Goal: Navigation & Orientation: Find specific page/section

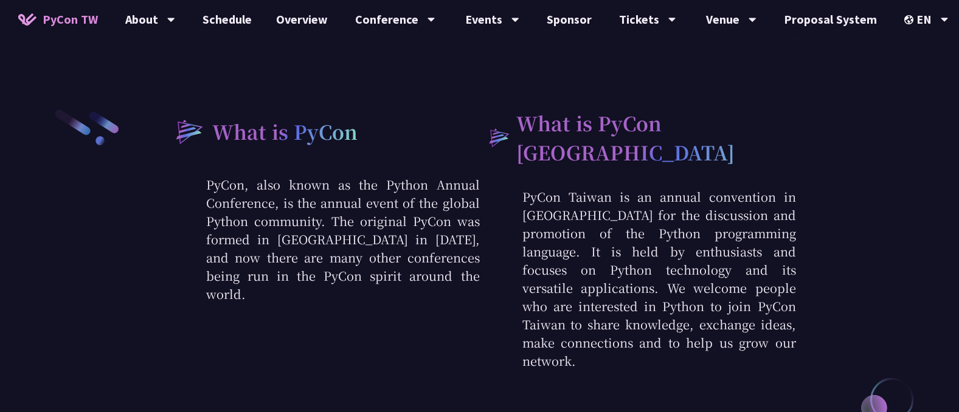
scroll to position [321, 0]
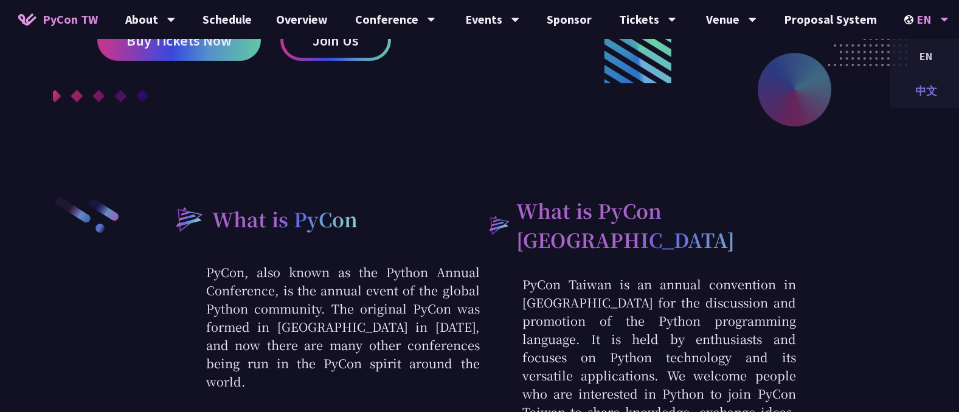
click at [919, 96] on div "中文" at bounding box center [926, 91] width 73 height 29
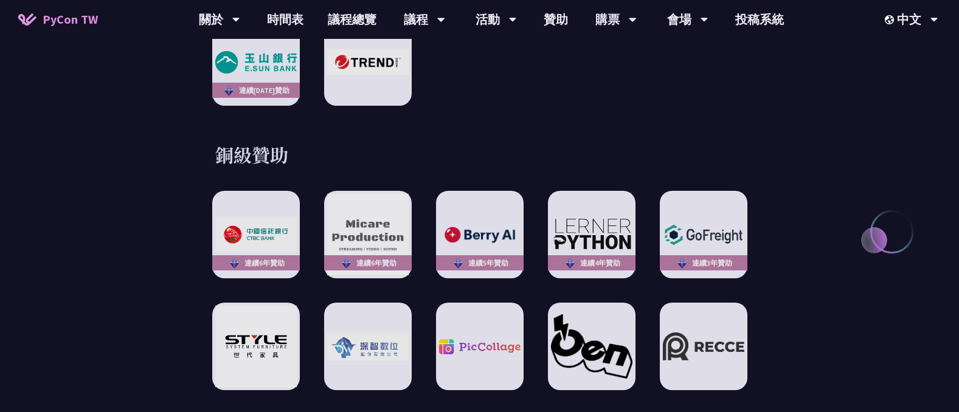
scroll to position [1752, 0]
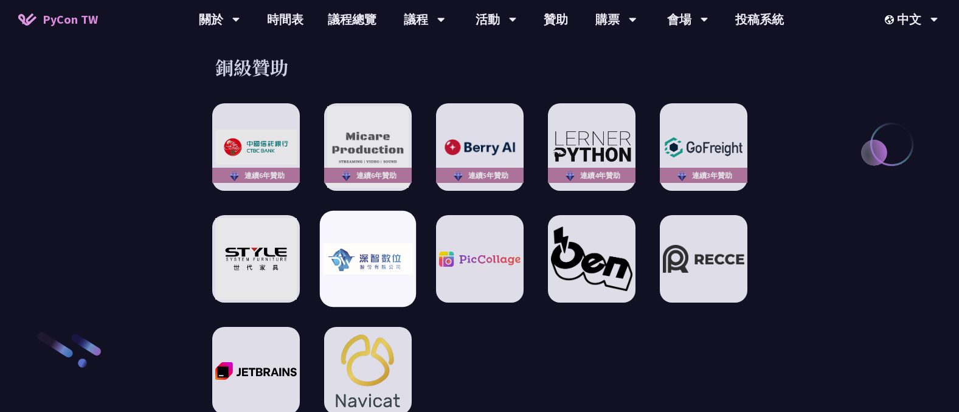
click at [370, 244] on img at bounding box center [367, 259] width 89 height 31
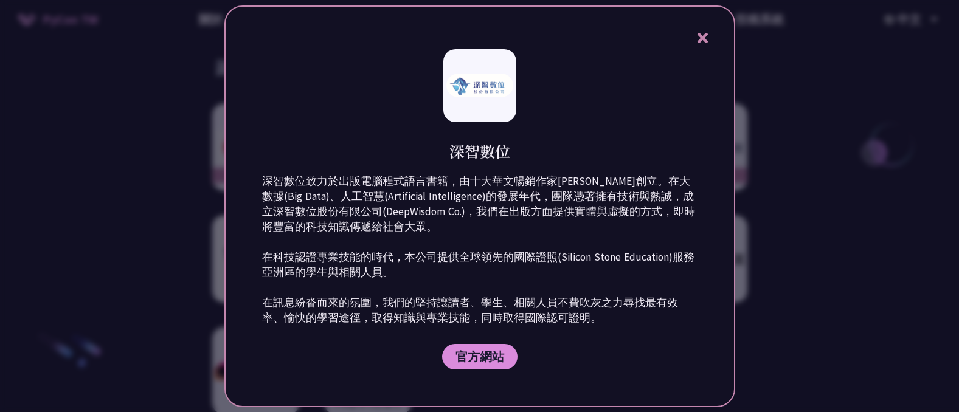
click at [862, 304] on div at bounding box center [479, 206] width 959 height 412
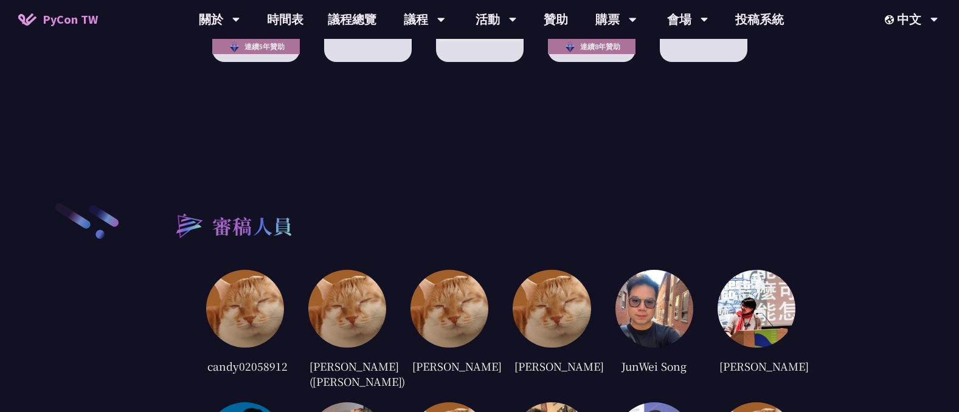
scroll to position [2584, 0]
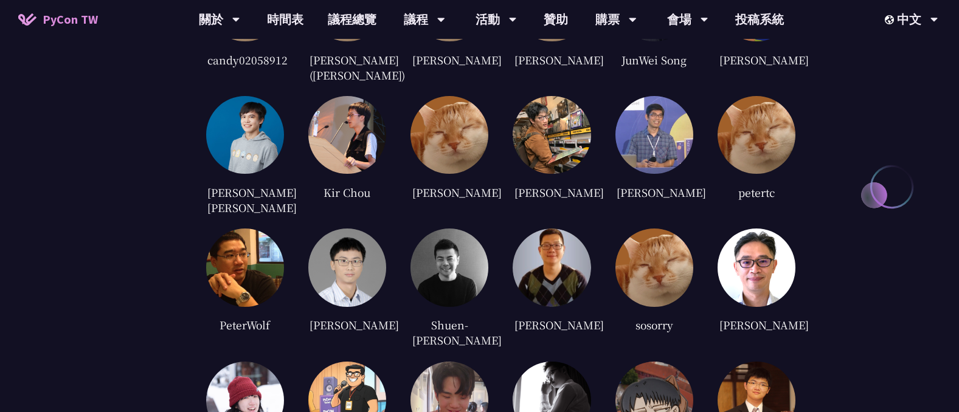
click at [355, 316] on div "[PERSON_NAME]" at bounding box center [347, 325] width 78 height 18
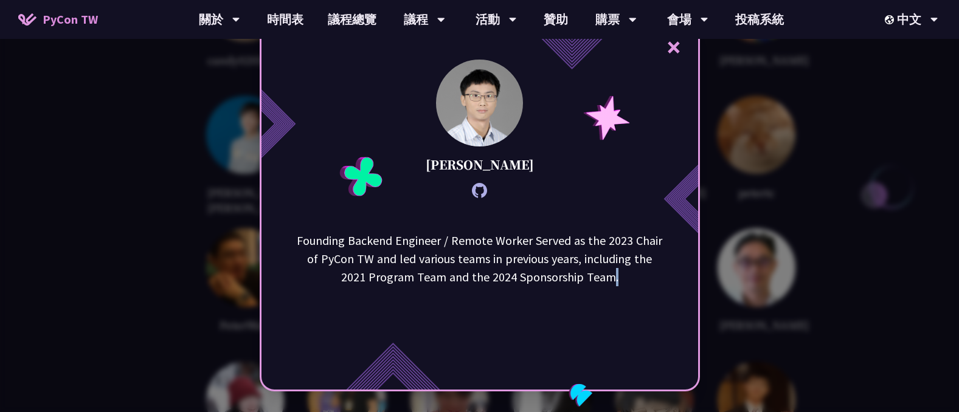
click at [355, 299] on div "Founding Backend Engineer / Remote Worker Served as the 2023 Chair of PyCon TW …" at bounding box center [480, 293] width 437 height 122
click at [471, 173] on p "[PERSON_NAME]" at bounding box center [480, 165] width 108 height 18
click at [470, 169] on p "[PERSON_NAME]" at bounding box center [480, 165] width 108 height 18
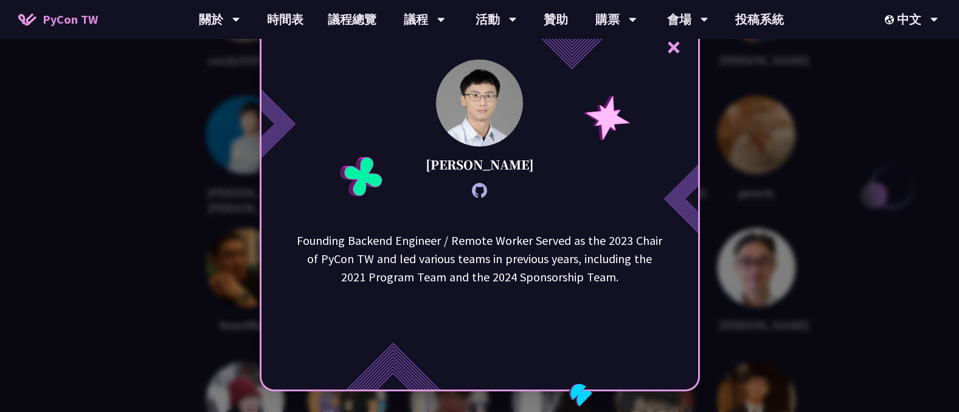
click at [771, 172] on div "× Po-Chun, Lu Founding Backend Engineer / Remote Worker Served as the 2023 Chai…" at bounding box center [479, 206] width 959 height 412
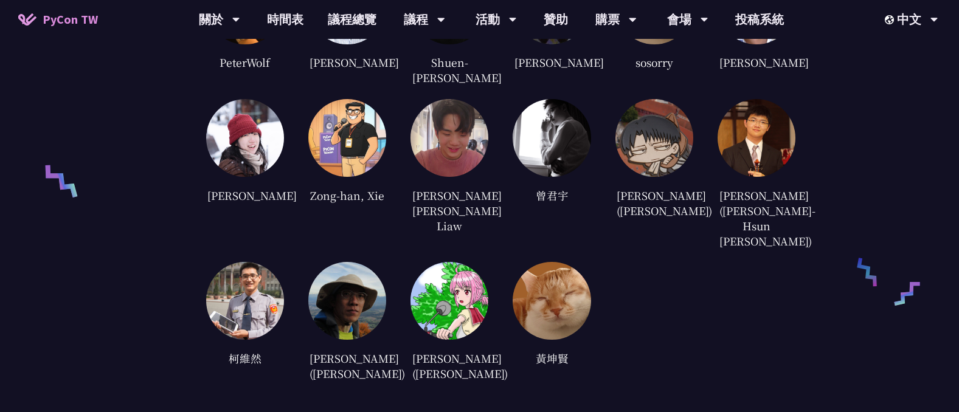
scroll to position [2453, 0]
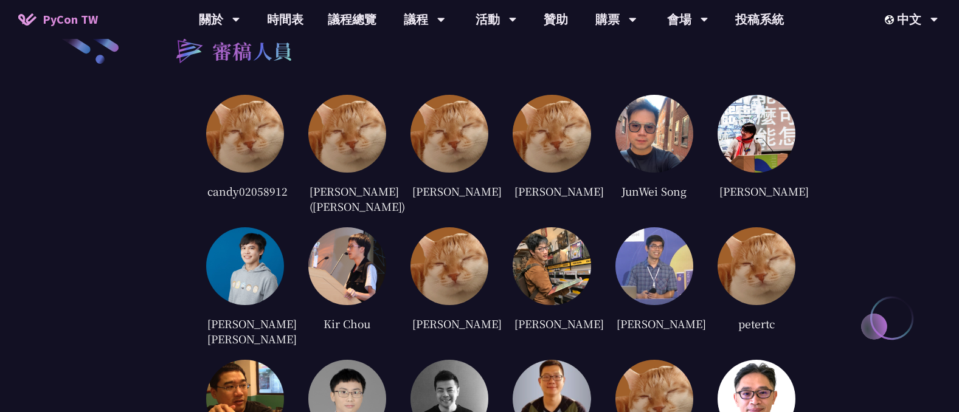
click at [254, 260] on img at bounding box center [245, 267] width 78 height 78
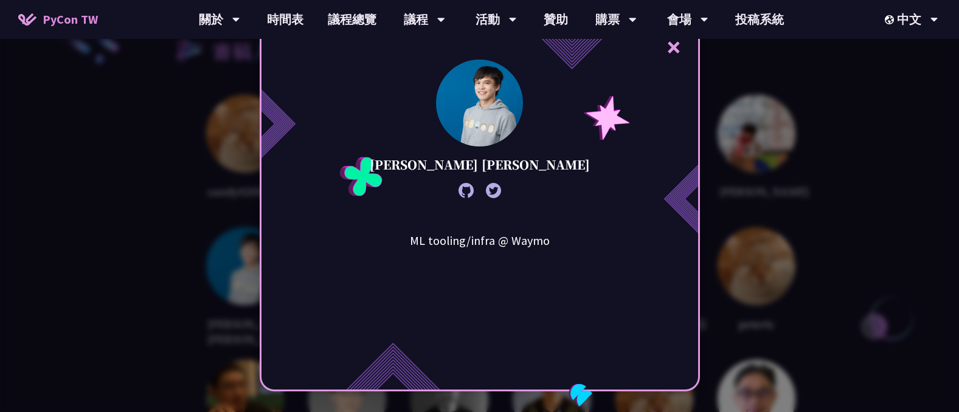
click at [820, 158] on div "× Kevin Li ML tooling/infra @ Waymo" at bounding box center [479, 206] width 959 height 412
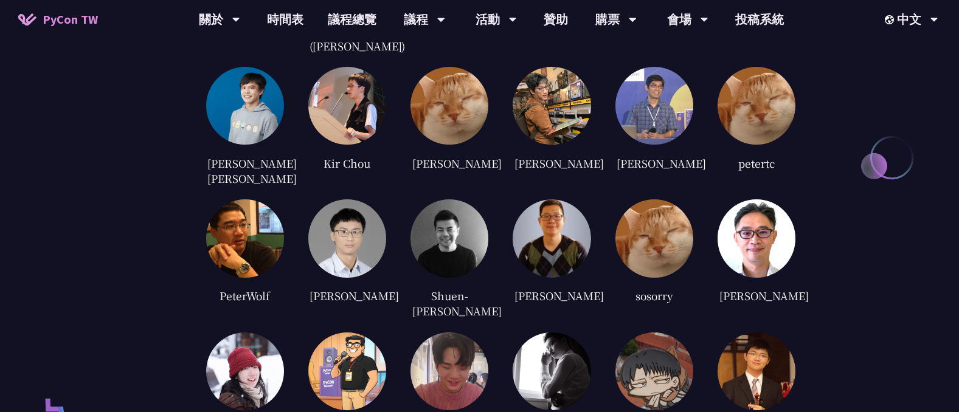
scroll to position [2643, 0]
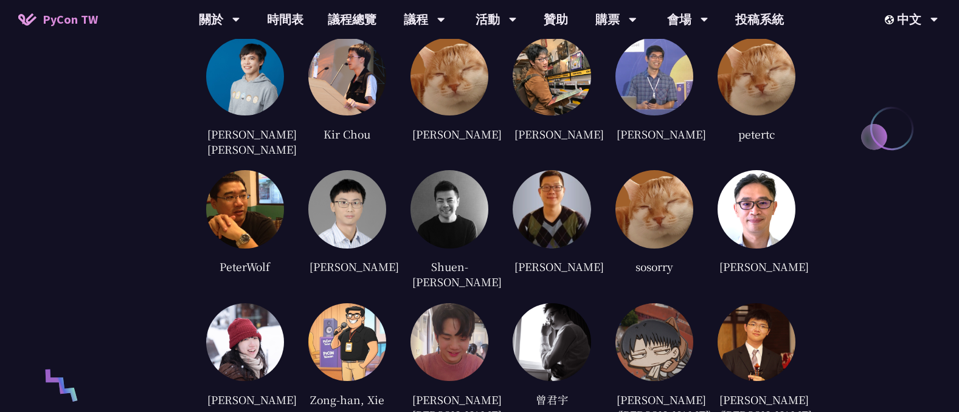
click at [766, 308] on img at bounding box center [757, 343] width 78 height 78
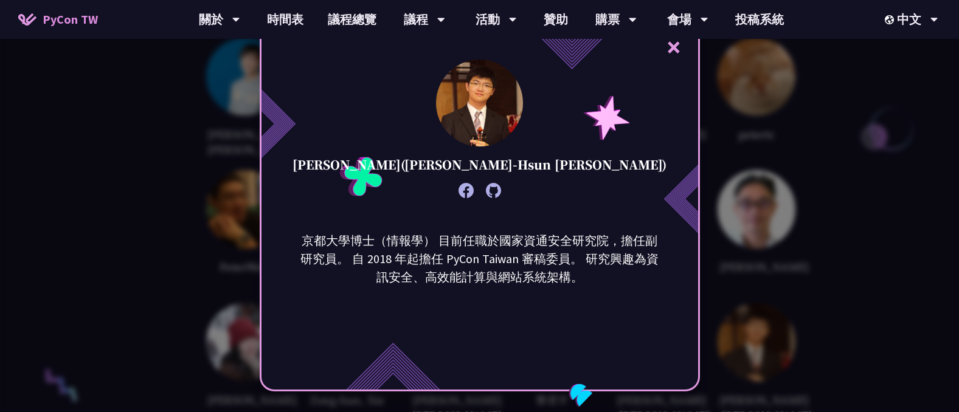
click at [766, 308] on div "× 李昱勳 (Yu-Hsun Lee) 京都大學博士（情報學） 目前任職於國家資通安全研究院，擔任副研究員。 自 2018 年起擔任 PyCon Taiwan…" at bounding box center [479, 206] width 959 height 412
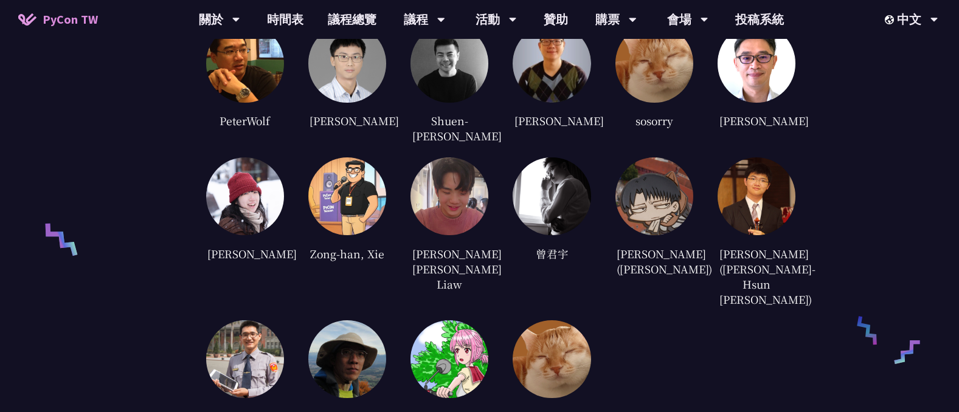
scroll to position [2745, 0]
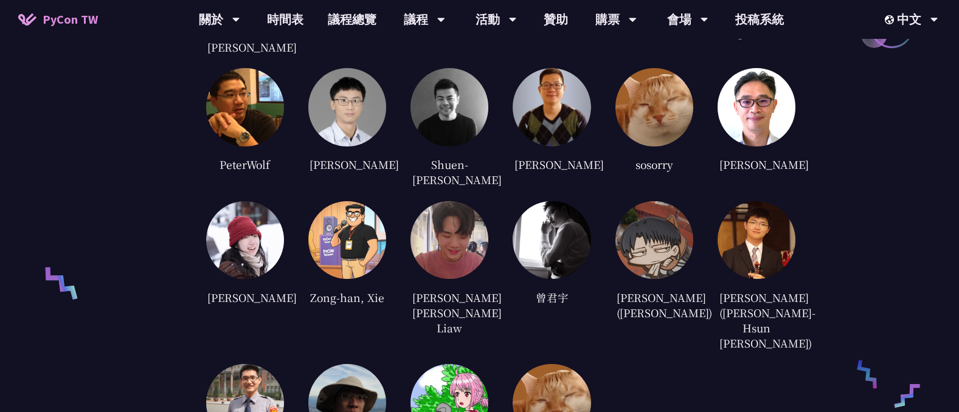
click at [656, 225] on img at bounding box center [655, 240] width 78 height 78
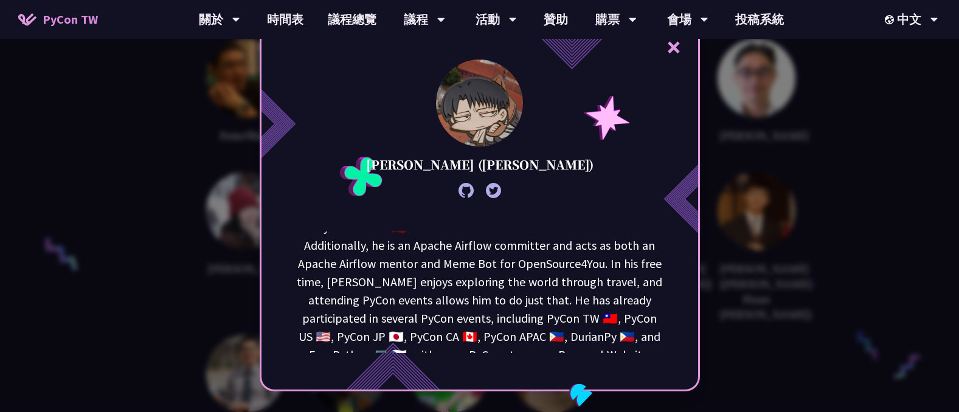
scroll to position [61, 0]
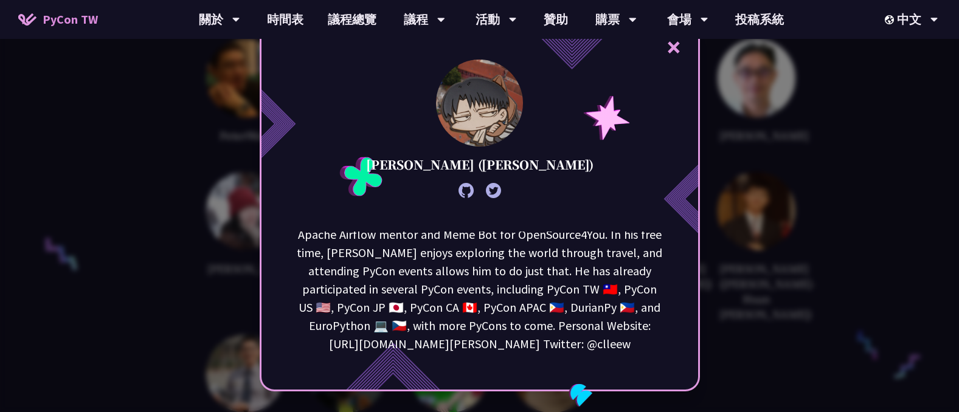
click at [782, 237] on div "× 李唯 (Wei Lee) Wei Lee is an open-source ethicist. He is currently a volunteer …" at bounding box center [479, 206] width 959 height 412
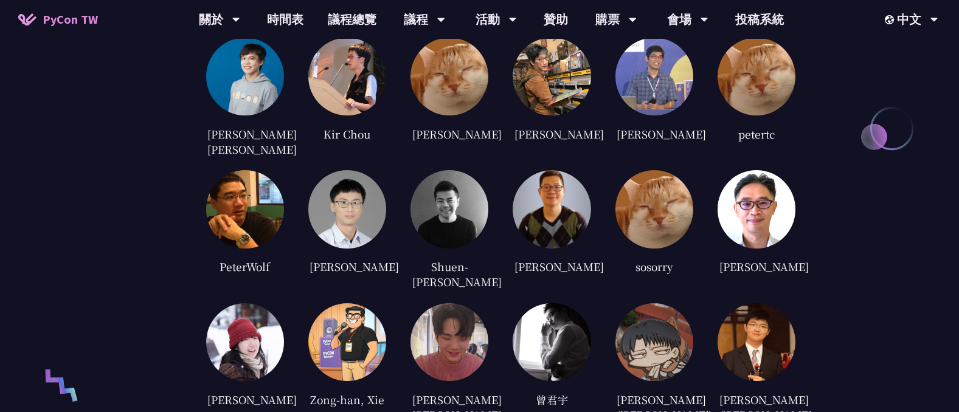
scroll to position [2657, 0]
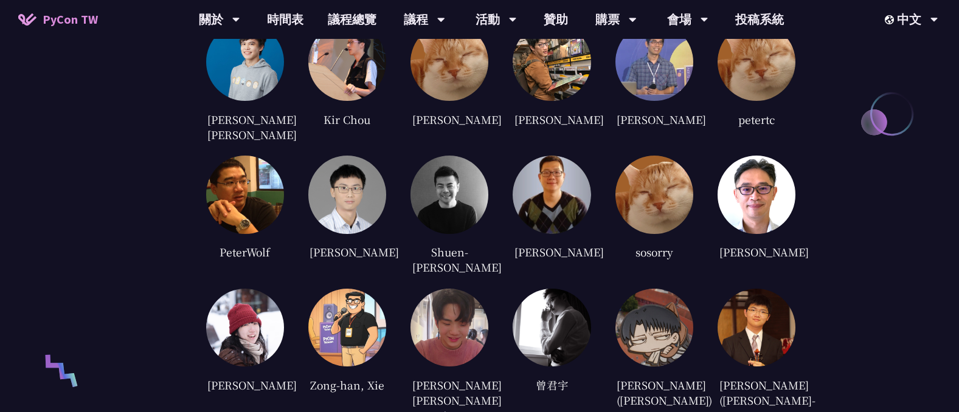
click at [251, 291] on img at bounding box center [245, 328] width 78 height 78
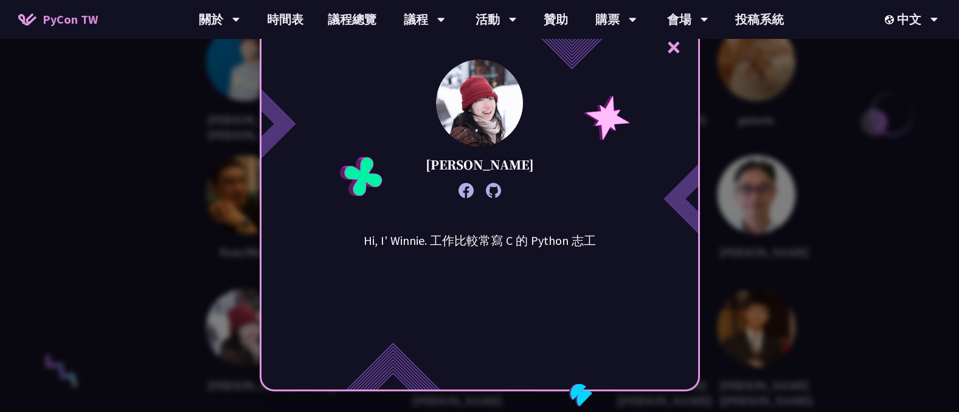
click at [783, 211] on div "× Winnie Ke Hi, I' Winnie. 工作比較常寫 C 的 Python 志工" at bounding box center [479, 206] width 959 height 412
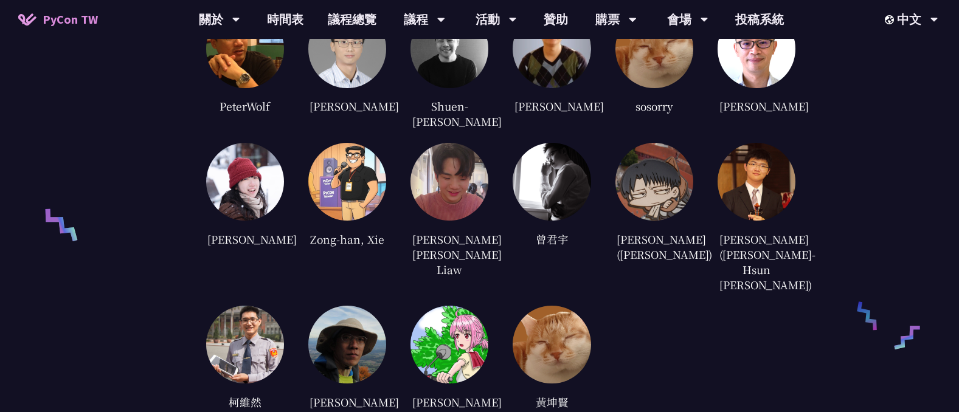
scroll to position [2832, 0]
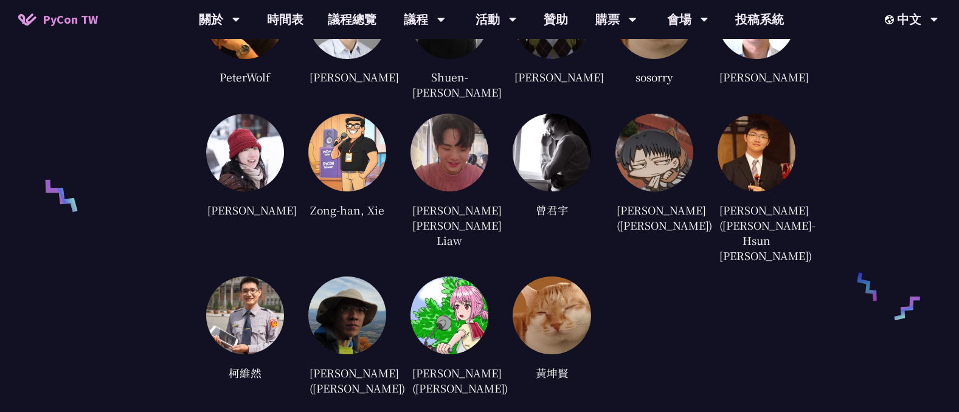
click at [553, 277] on img at bounding box center [552, 316] width 78 height 78
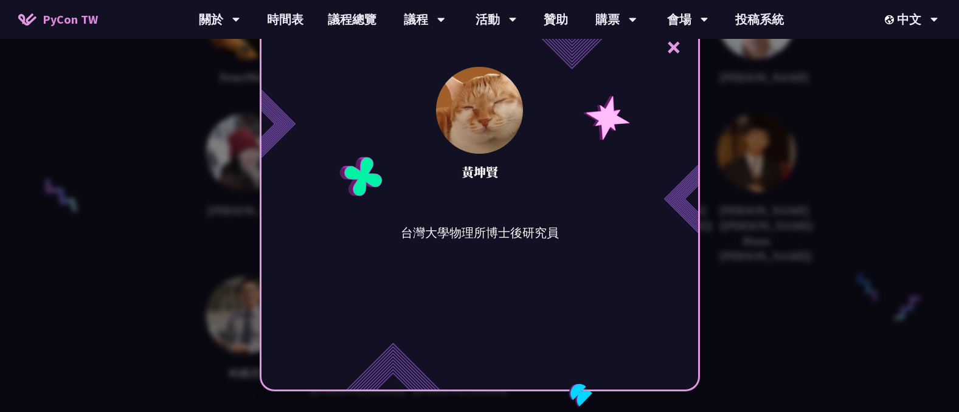
click at [798, 187] on div "× 黃坤賢 台灣大學物理所博士後研究員" at bounding box center [479, 206] width 959 height 412
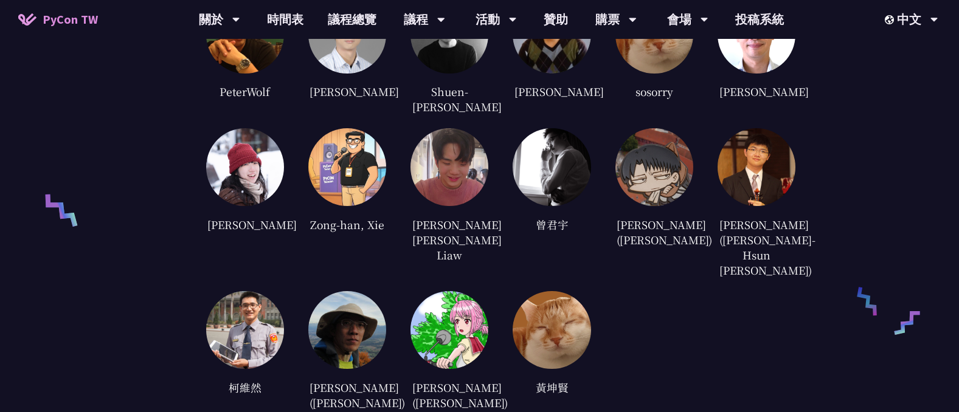
scroll to position [2730, 0]
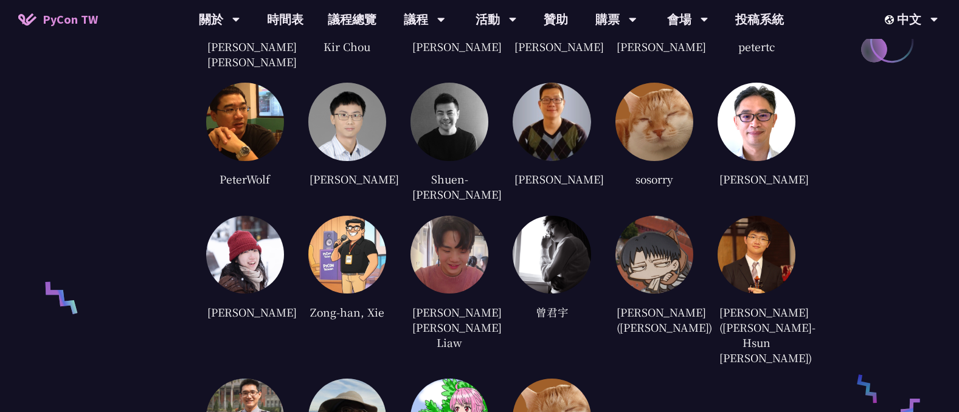
click at [243, 379] on img at bounding box center [245, 418] width 78 height 78
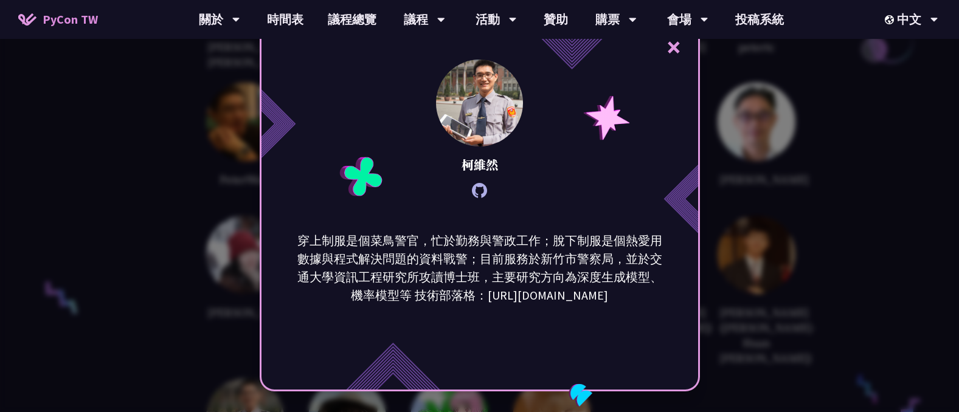
click at [849, 299] on div "× 柯維然 穿上制服是個菜鳥警官，忙於勤務與警政工作；脫下制服是個熱愛用數據與程式解決問題的資料戰警；目前服務於新竹市警察局，並於交通大學資訊工程研究所攻讀博…" at bounding box center [479, 206] width 959 height 412
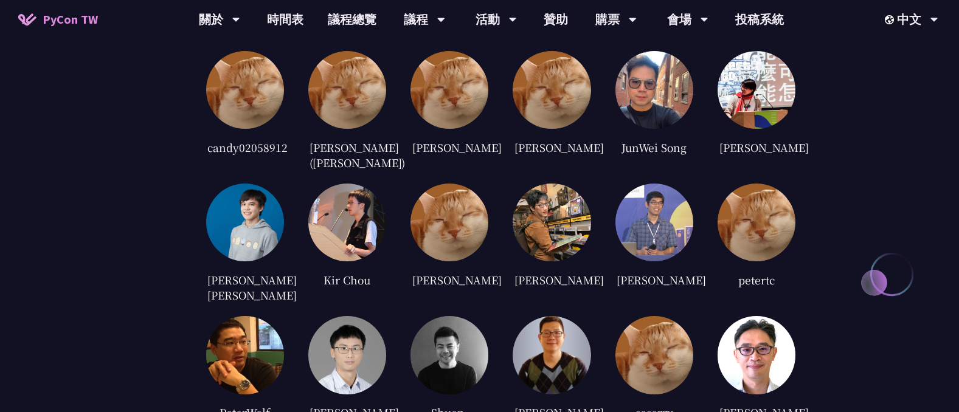
scroll to position [2467, 0]
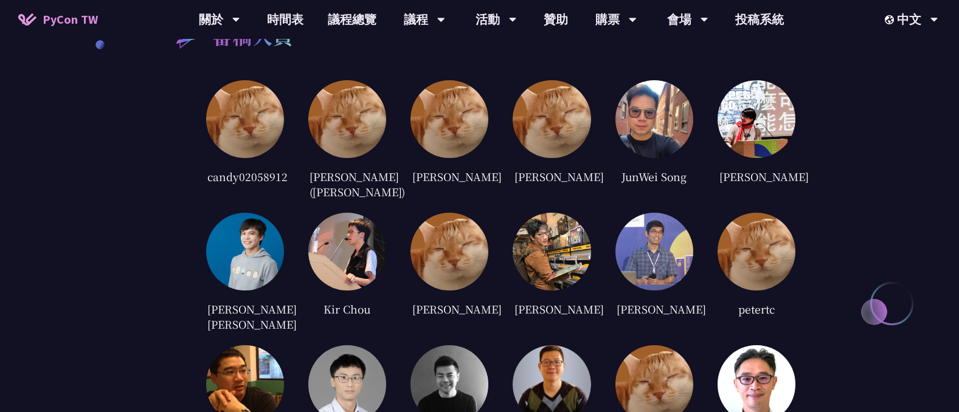
click at [749, 122] on img at bounding box center [757, 119] width 78 height 78
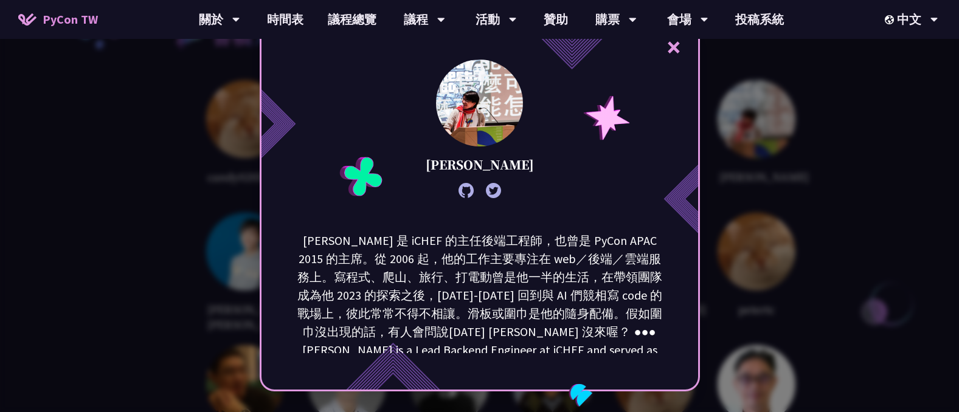
click at [749, 122] on div "× Keith Yang" at bounding box center [479, 206] width 959 height 412
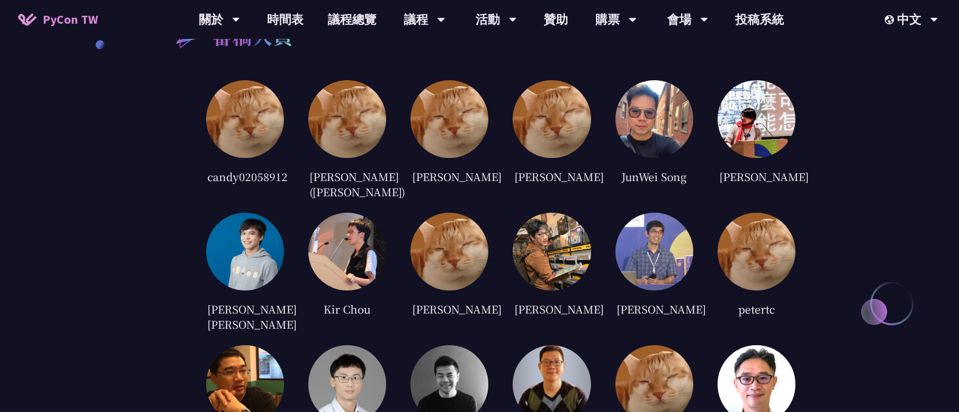
scroll to position [2380, 0]
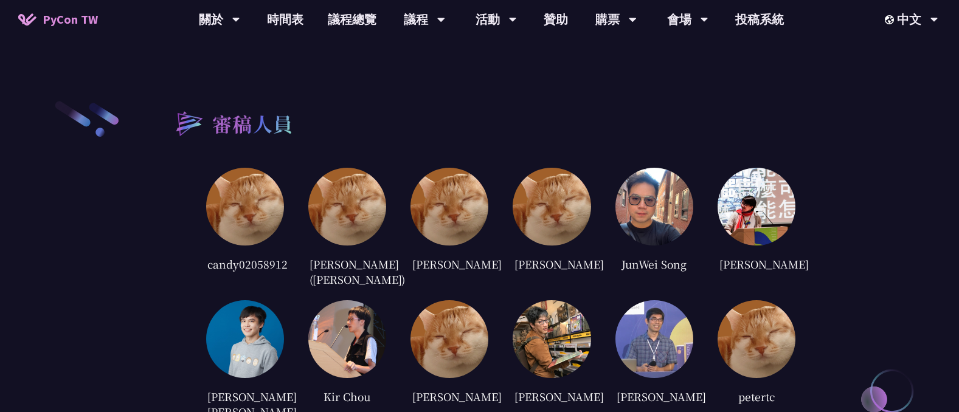
click at [260, 168] on img at bounding box center [245, 207] width 78 height 78
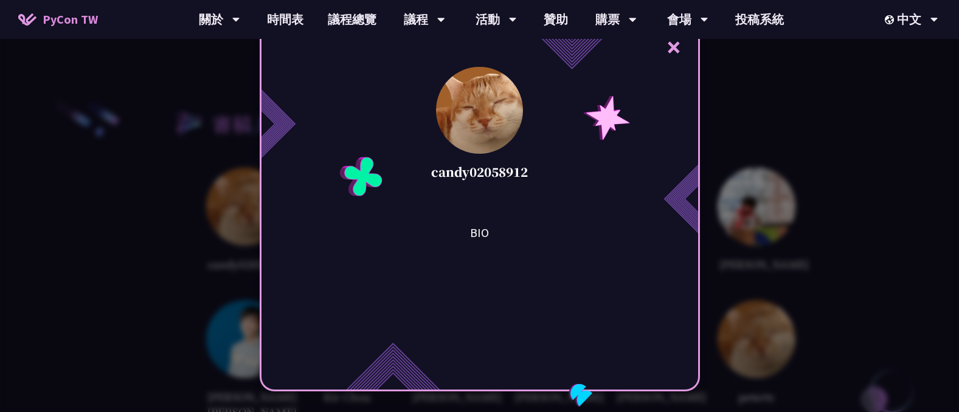
click at [872, 163] on div "× candy02058912 BIO" at bounding box center [479, 206] width 959 height 412
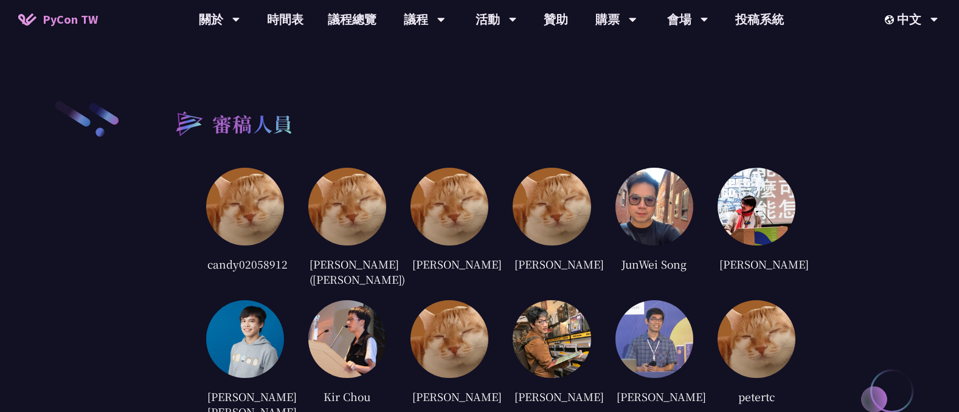
click at [344, 211] on img at bounding box center [347, 207] width 78 height 78
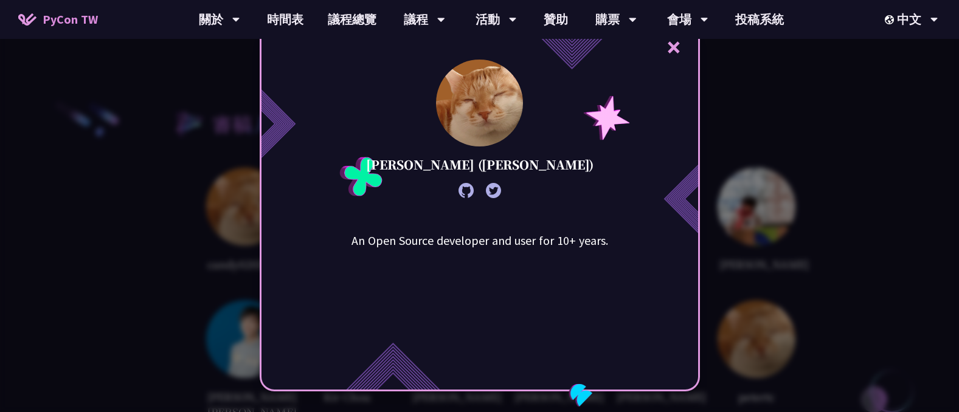
click at [853, 169] on div "× Cheng-Lung Sung (宋政隆) An Open Source developer and user for 10+ years." at bounding box center [479, 206] width 959 height 412
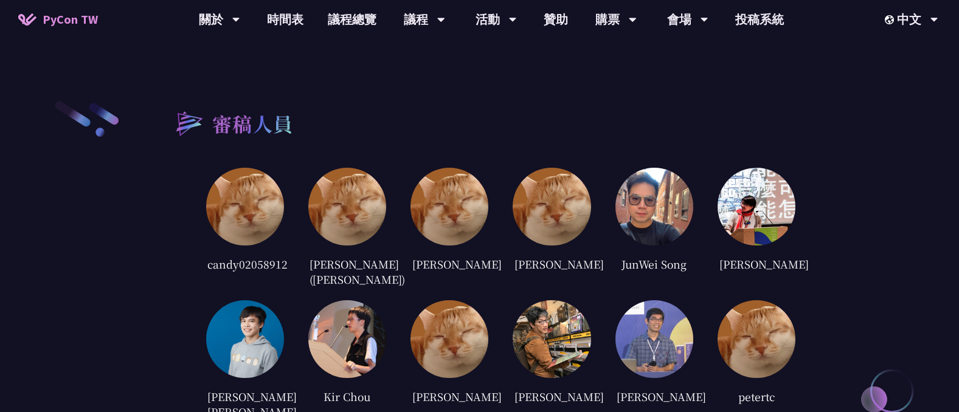
click at [452, 193] on img at bounding box center [450, 207] width 78 height 78
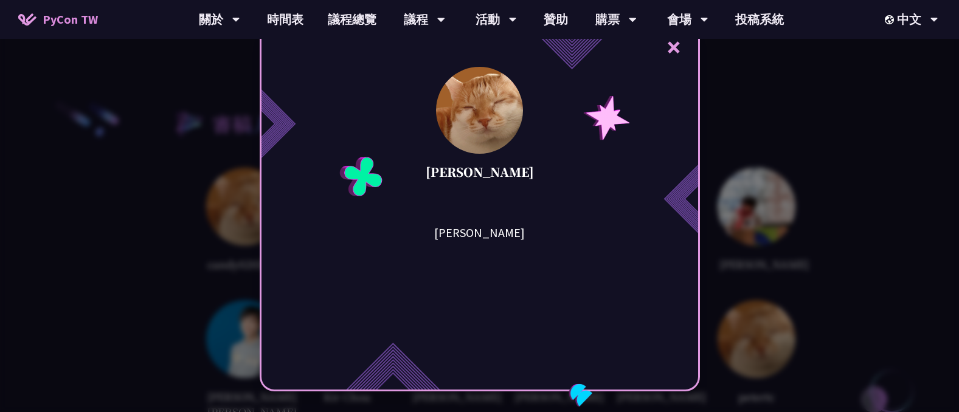
click at [778, 169] on div "× Jian-Ming Huang Jian-Ming Huang" at bounding box center [479, 206] width 959 height 412
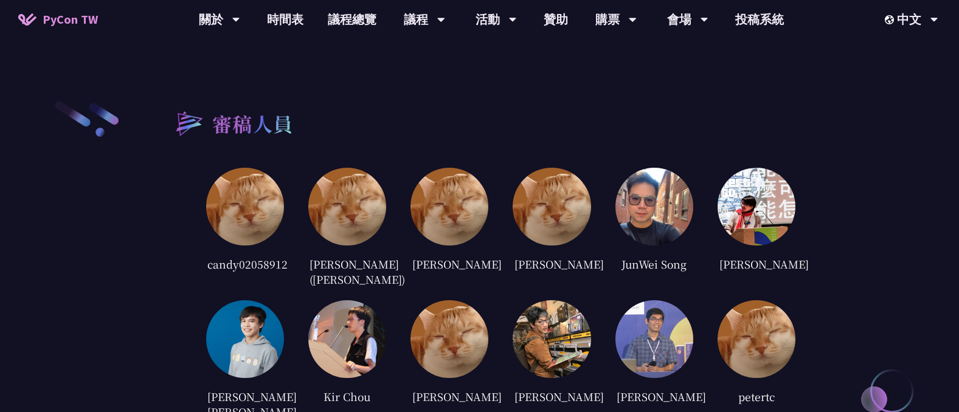
click at [574, 206] on img at bounding box center [552, 207] width 78 height 78
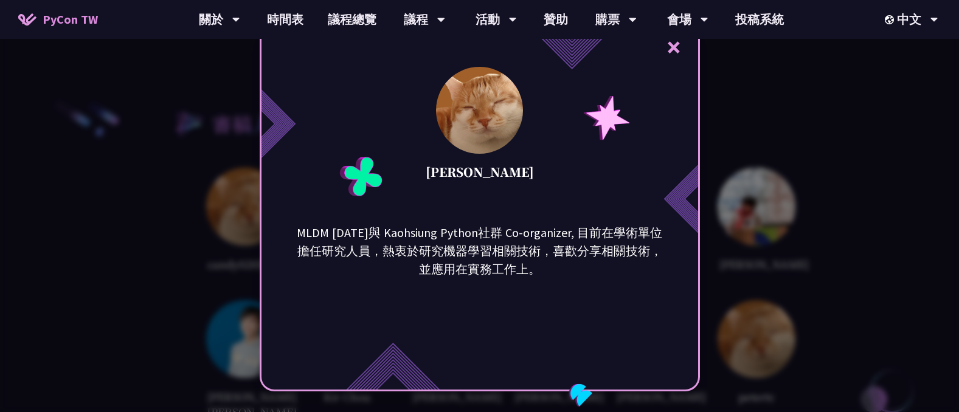
click at [748, 202] on div "× Jiawei Chen MLDM Monday與 Kaohsiung Python社群 Co-organizer, 目前在學術單位擔任研究人員，熱衷於研究…" at bounding box center [479, 206] width 959 height 412
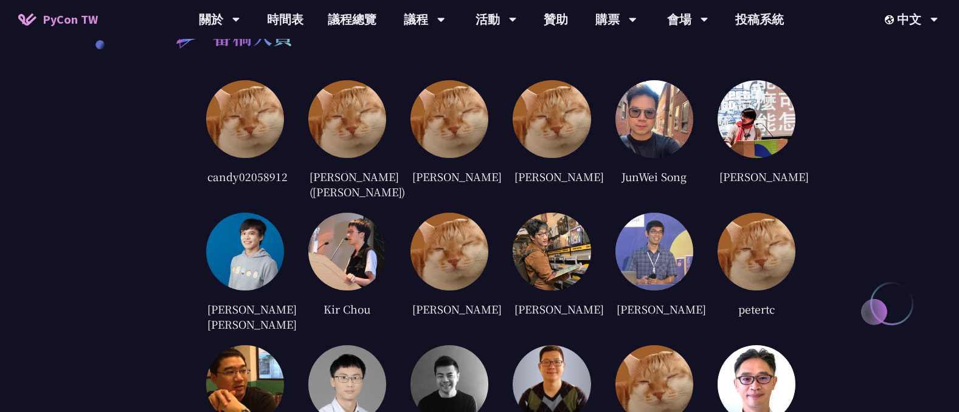
scroll to position [2555, 0]
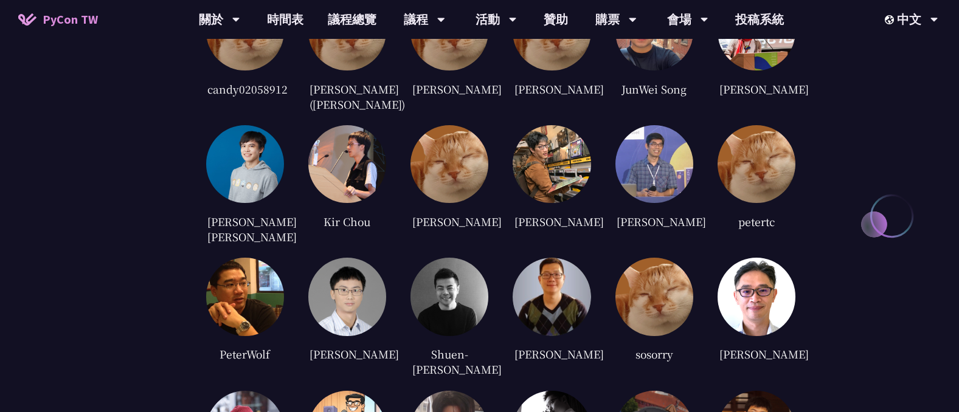
click at [557, 190] on img at bounding box center [552, 164] width 78 height 78
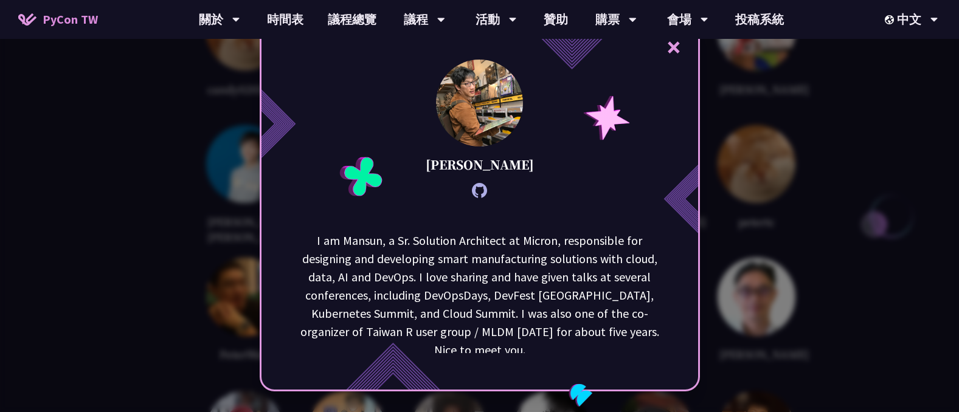
click at [809, 165] on div "× Mansun Kuo I am Mansun, a Sr. Solution Architect at Micron, responsible for d…" at bounding box center [479, 206] width 959 height 412
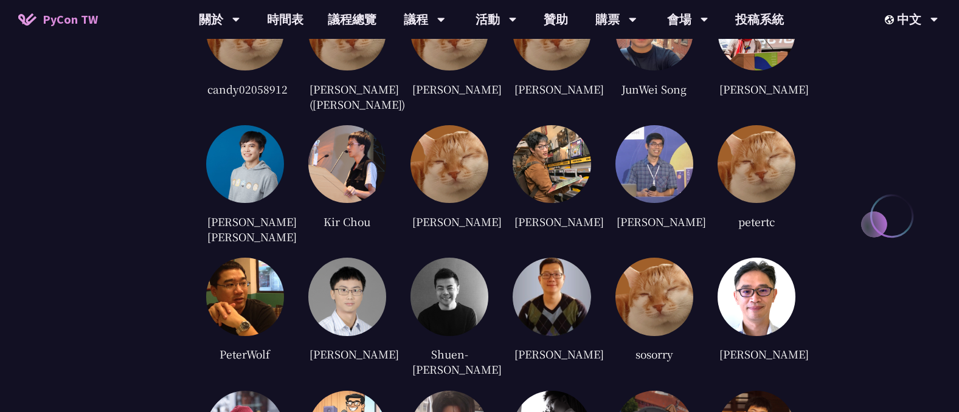
click at [371, 277] on img at bounding box center [347, 297] width 78 height 78
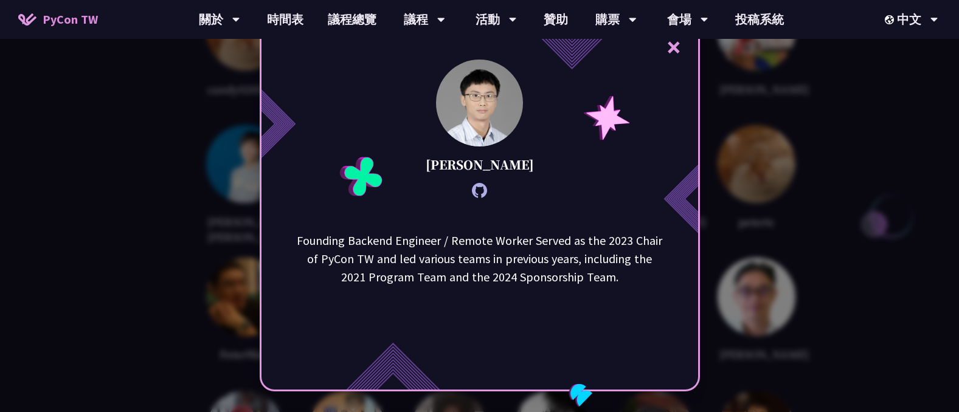
click at [791, 217] on div "× Po-Chun, Lu Founding Backend Engineer / Remote Worker Served as the 2023 Chai…" at bounding box center [479, 206] width 959 height 412
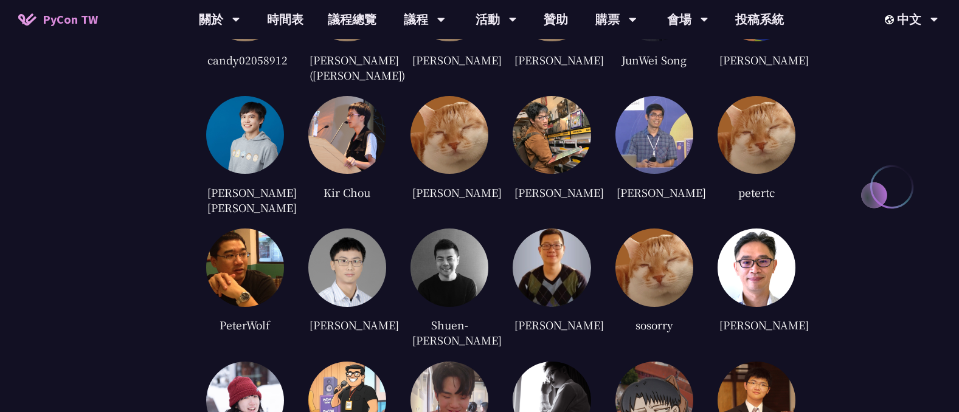
scroll to position [2774, 0]
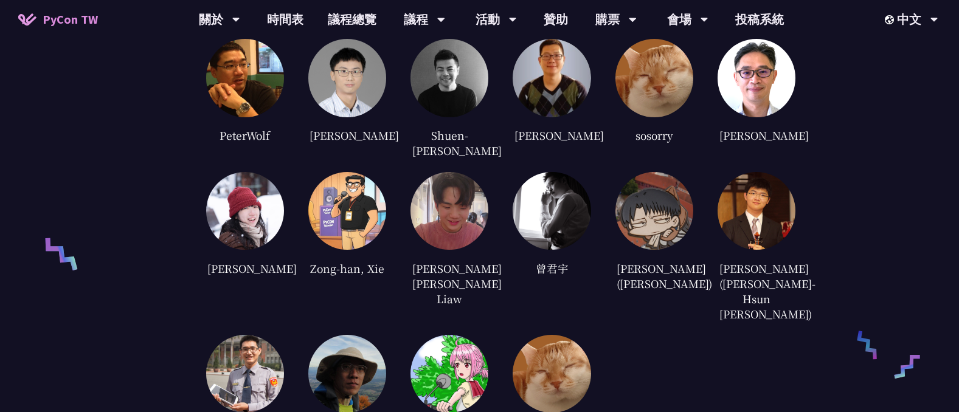
click at [760, 212] on img at bounding box center [757, 211] width 78 height 78
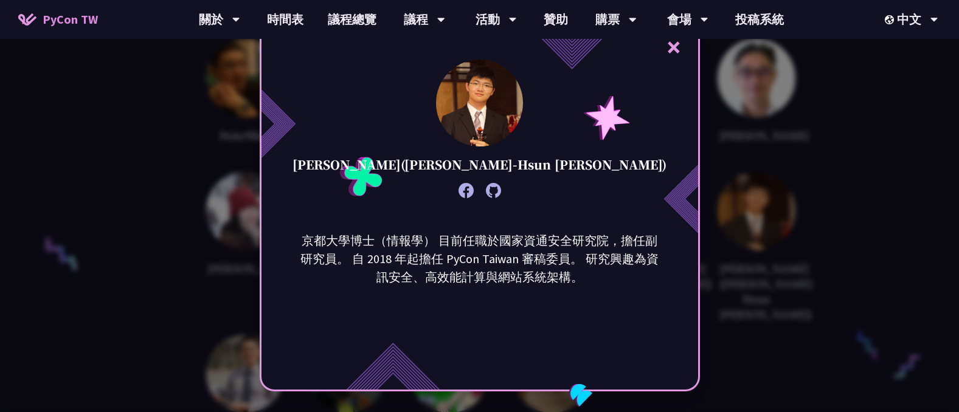
click at [758, 178] on div "× 李昱勳 (Yu-Hsun Lee) 京都大學博士（情報學） 目前任職於國家資通安全研究院，擔任副研究員。 自 2018 年起擔任 PyCon Taiwan…" at bounding box center [479, 206] width 959 height 412
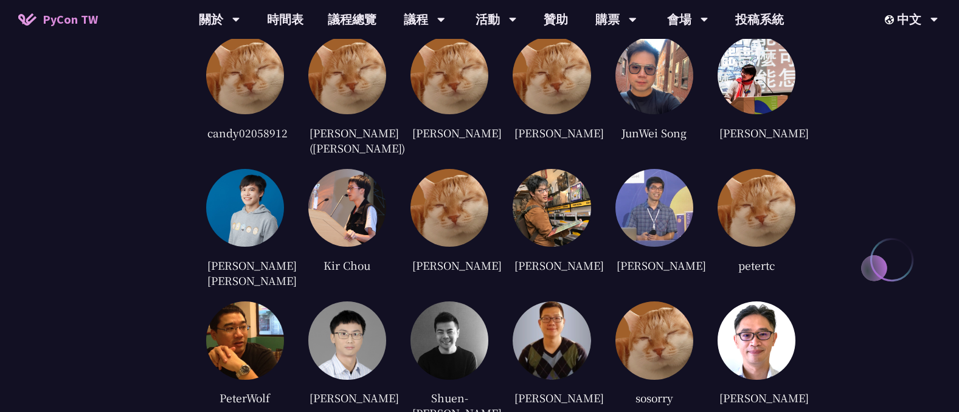
scroll to position [2336, 0]
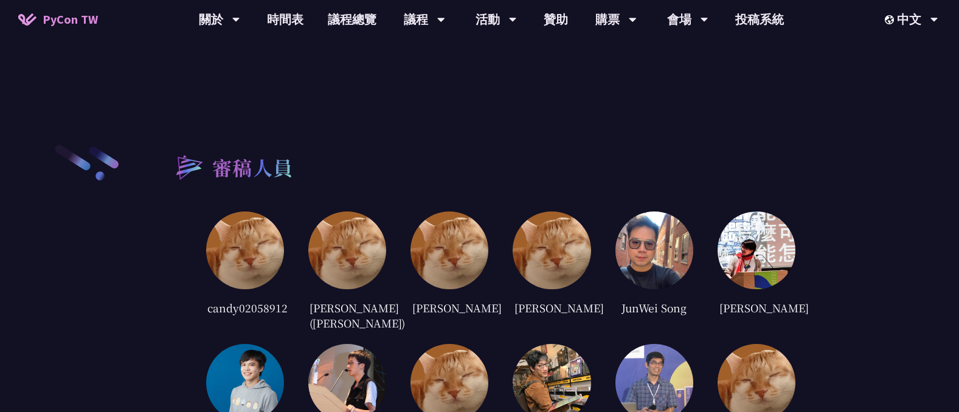
click at [672, 221] on img at bounding box center [655, 251] width 78 height 78
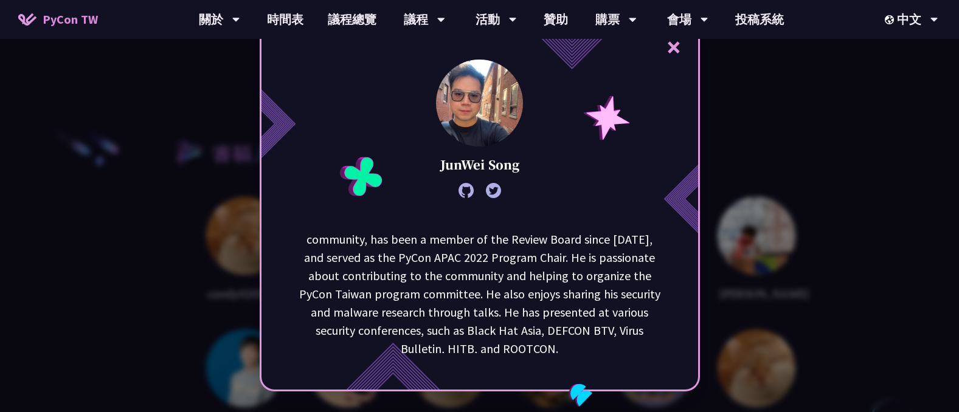
scroll to position [116, 0]
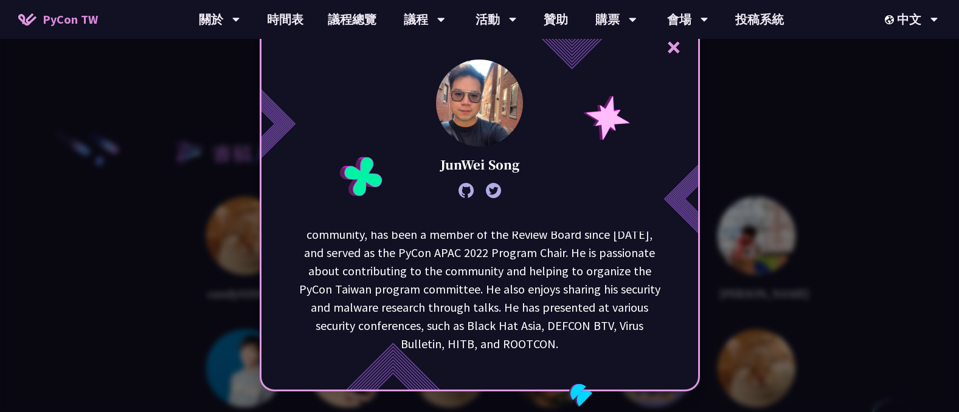
click at [892, 212] on div "× JunWei Song JunWei is a senior malware researcher at Recorded Future Triage S…" at bounding box center [479, 206] width 959 height 412
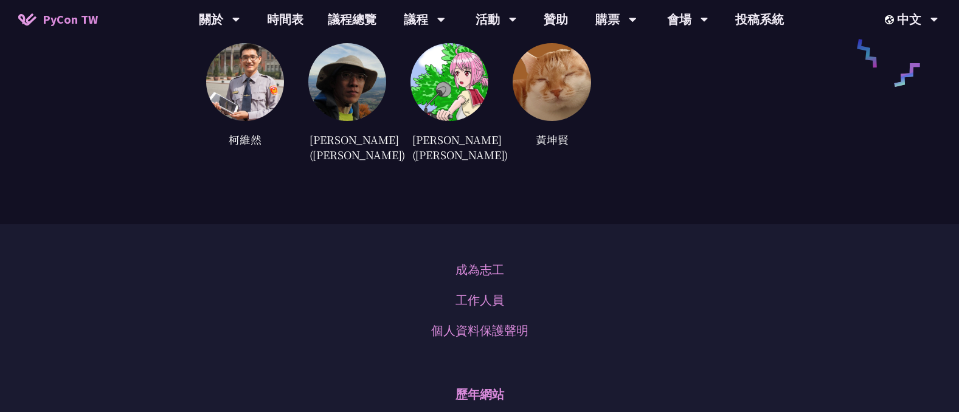
scroll to position [3154, 0]
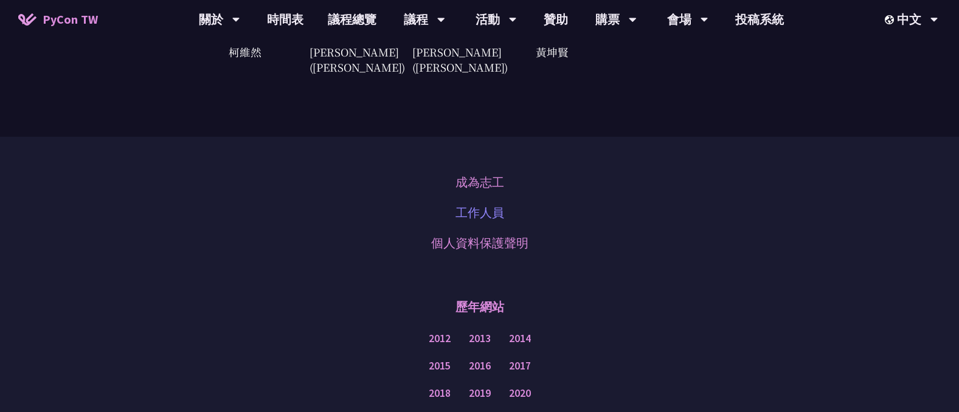
click at [476, 204] on link "工作人員" at bounding box center [480, 213] width 49 height 18
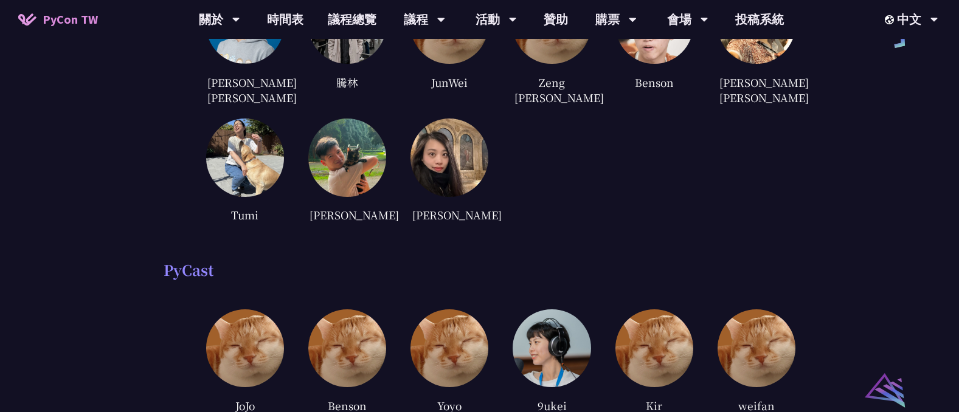
scroll to position [759, 0]
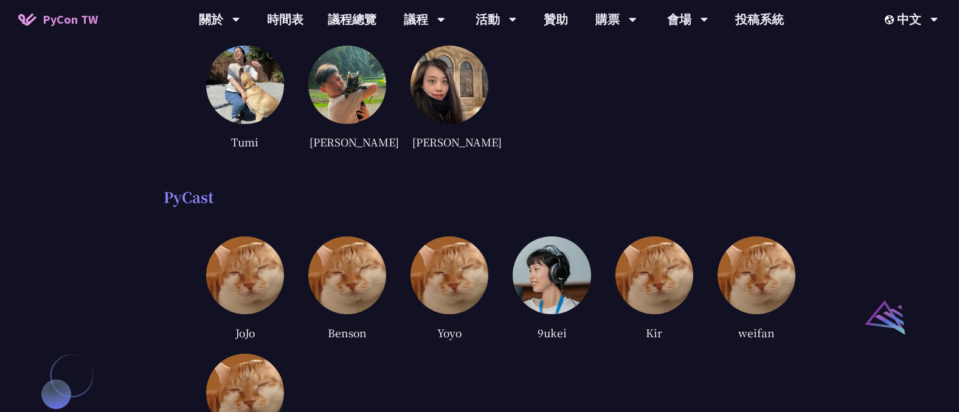
click at [538, 256] on img at bounding box center [552, 276] width 78 height 78
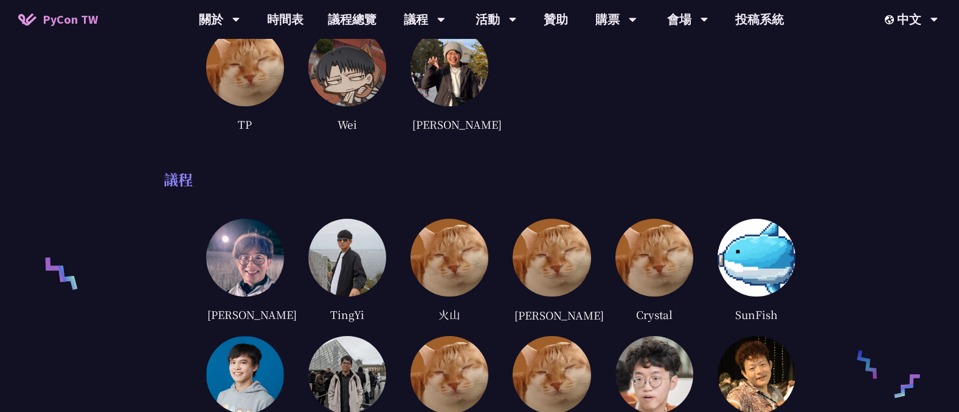
scroll to position [321, 0]
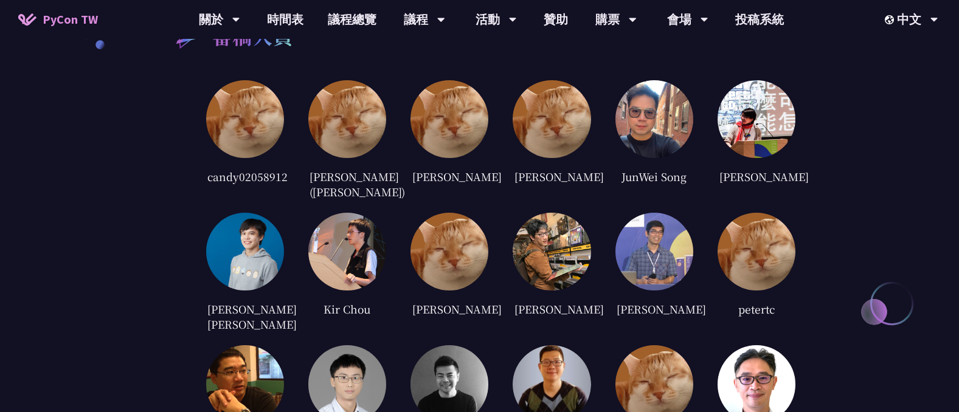
scroll to position [2628, 0]
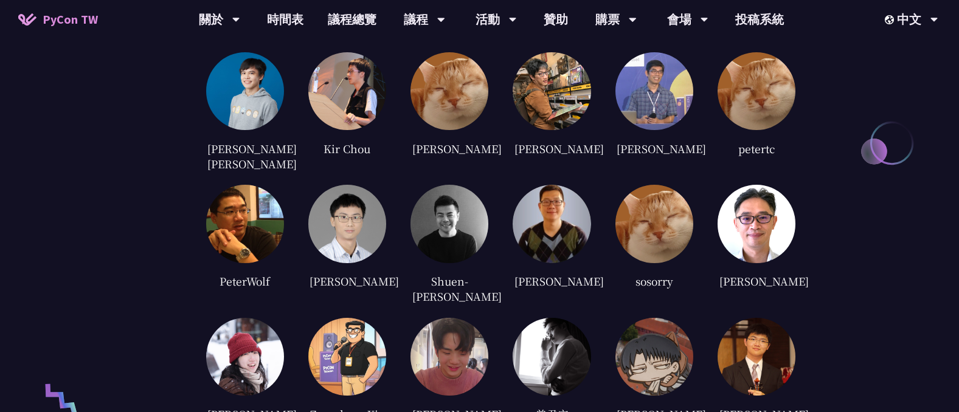
click at [247, 318] on img at bounding box center [245, 357] width 78 height 78
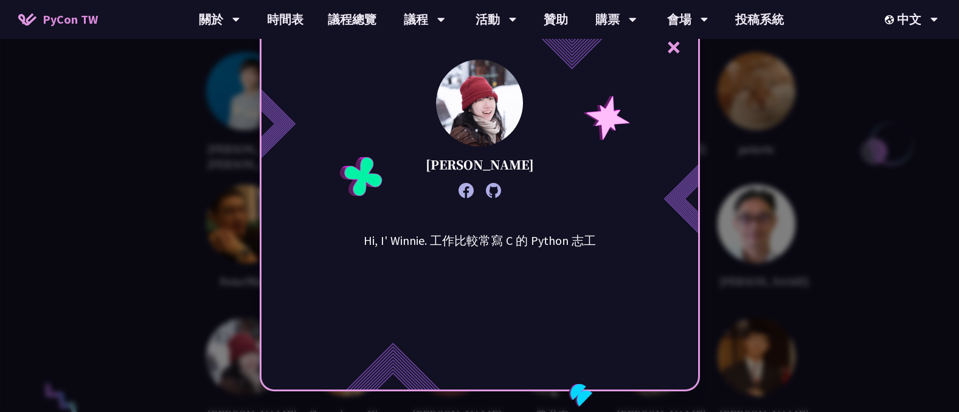
click at [125, 214] on div "× Winnie Ke Hi, I' Winnie. 工作比較常寫 C 的 Python 志工" at bounding box center [479, 206] width 959 height 412
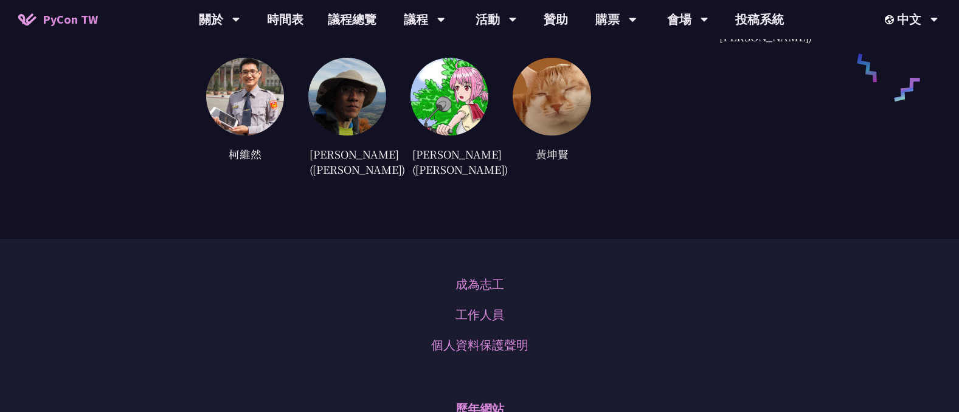
scroll to position [3037, 0]
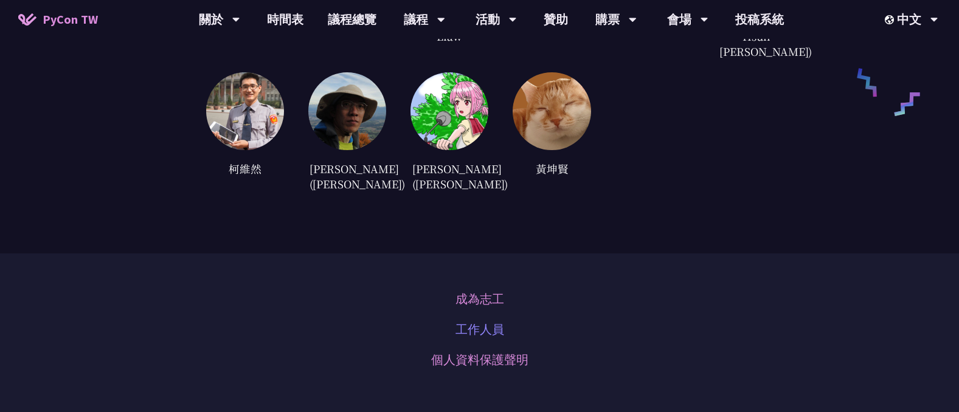
click at [488, 321] on link "工作人員" at bounding box center [480, 330] width 49 height 18
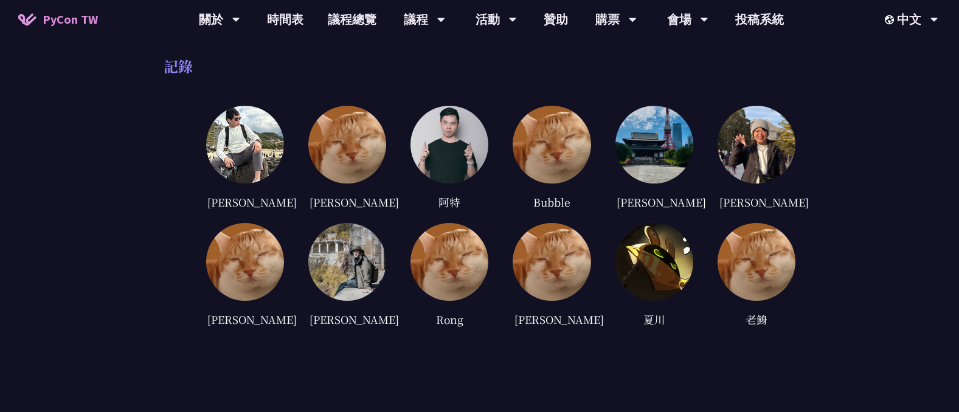
scroll to position [3986, 0]
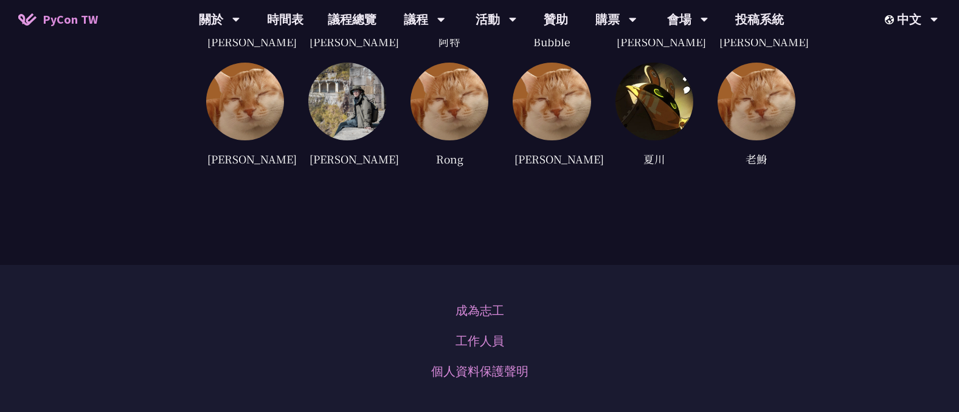
click at [72, 14] on span "PyCon TW" at bounding box center [70, 19] width 55 height 18
